Goal: Task Accomplishment & Management: Use online tool/utility

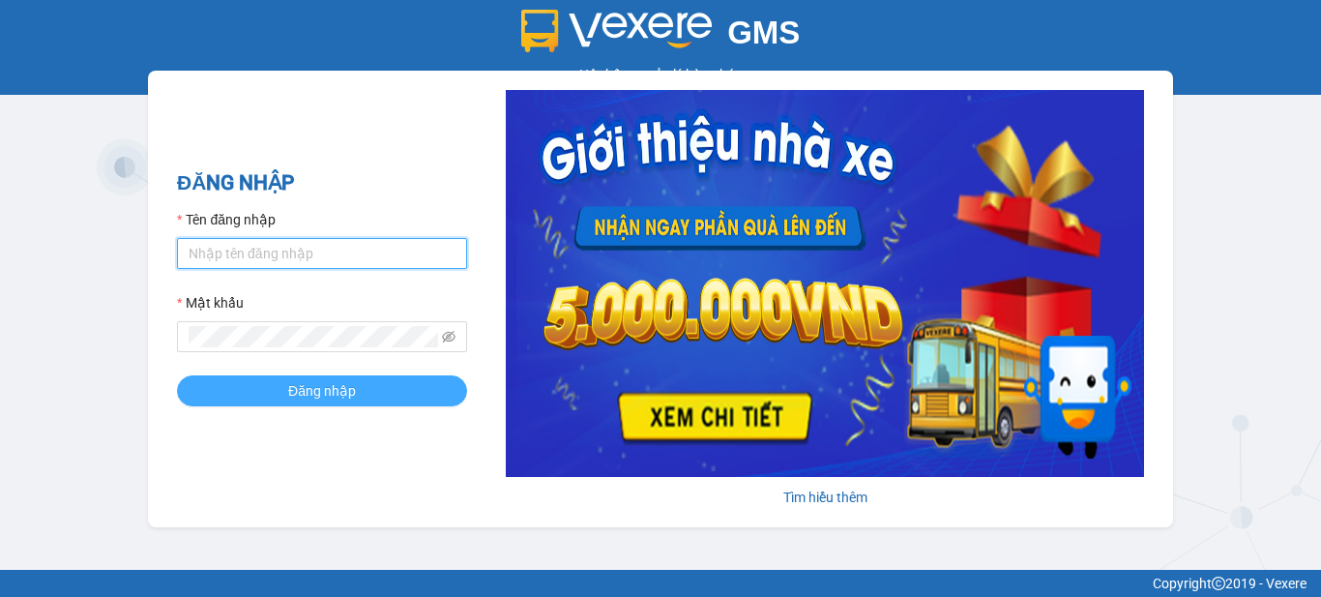
type input "tuan.phucanex"
click at [328, 388] on span "Đăng nhập" at bounding box center [322, 390] width 68 height 21
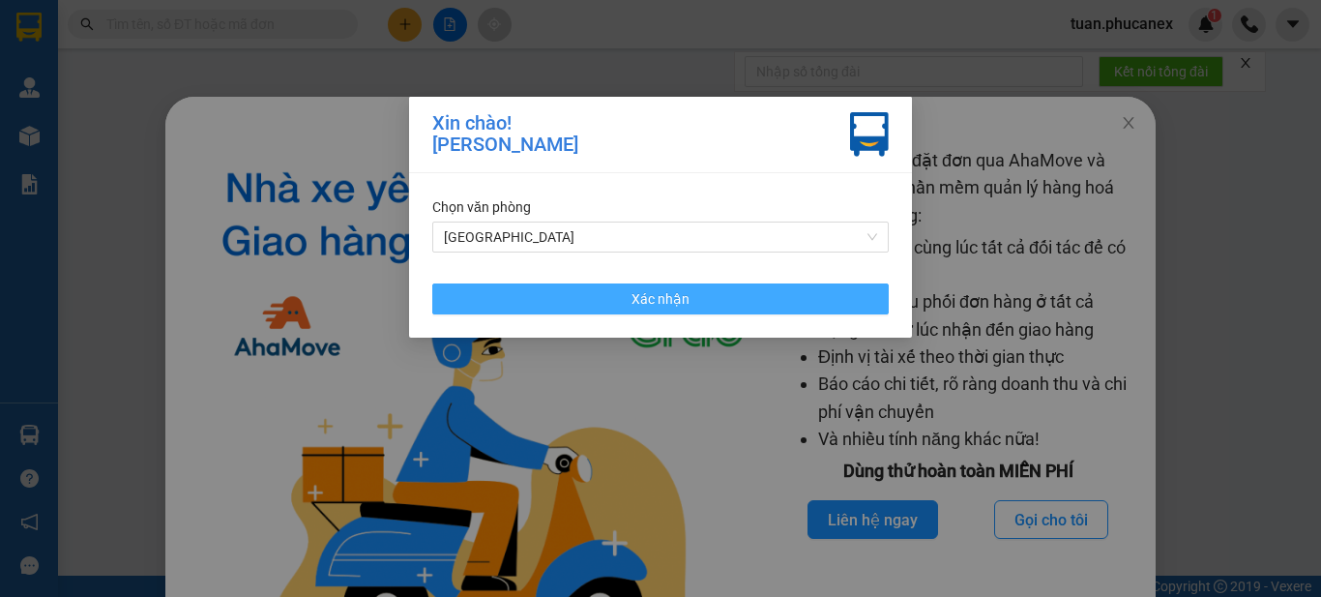
click at [679, 304] on span "Xác nhận" at bounding box center [661, 298] width 58 height 21
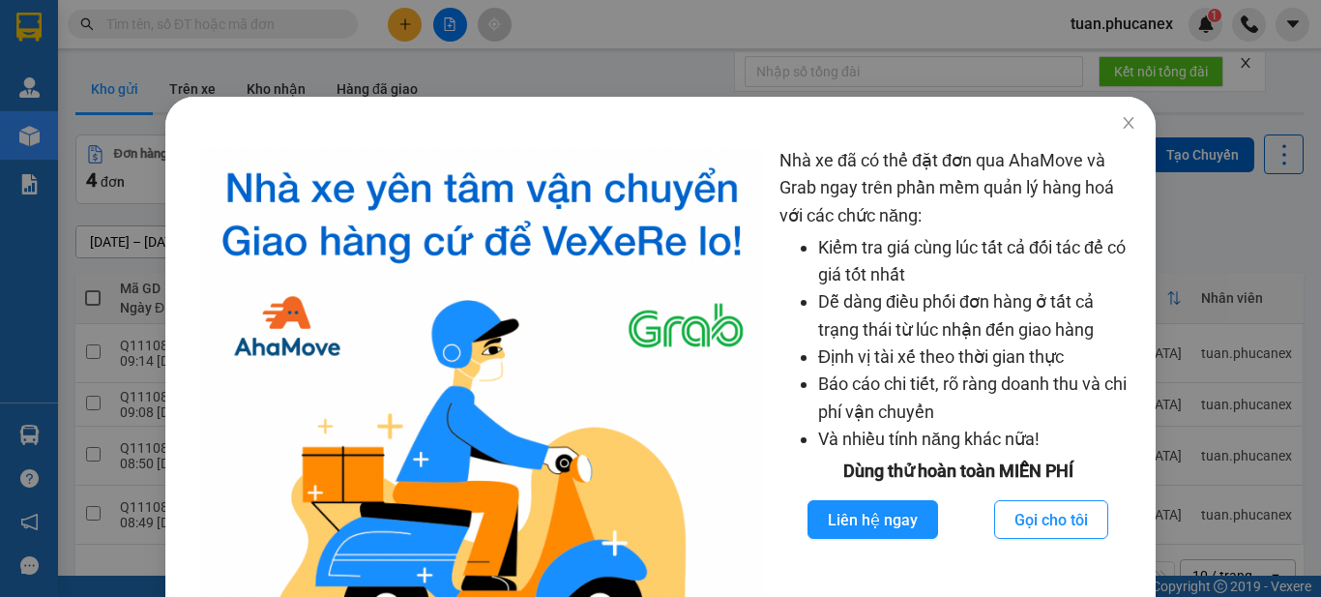
click at [524, 19] on div "Nhà xe đã có thể đặt đơn qua AhaMove và Grab ngay trên phần mềm quản lý hàng ho…" at bounding box center [660, 298] width 1321 height 597
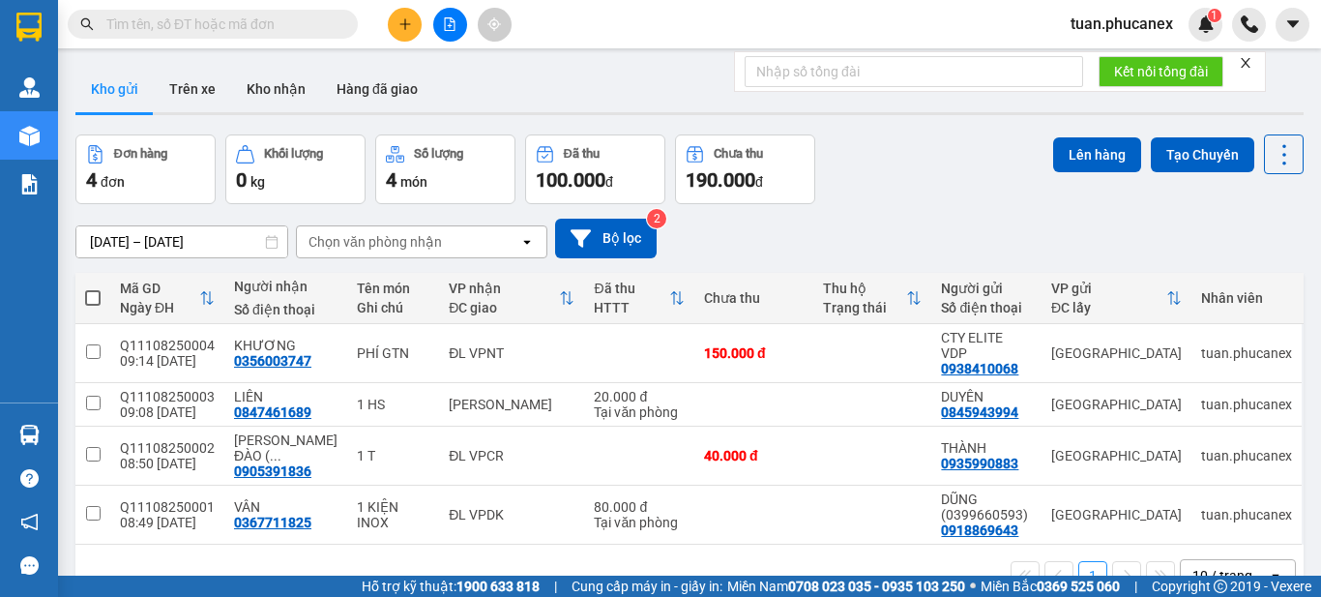
click at [191, 17] on input "text" at bounding box center [220, 24] width 228 height 21
